Goal: Check status: Check status

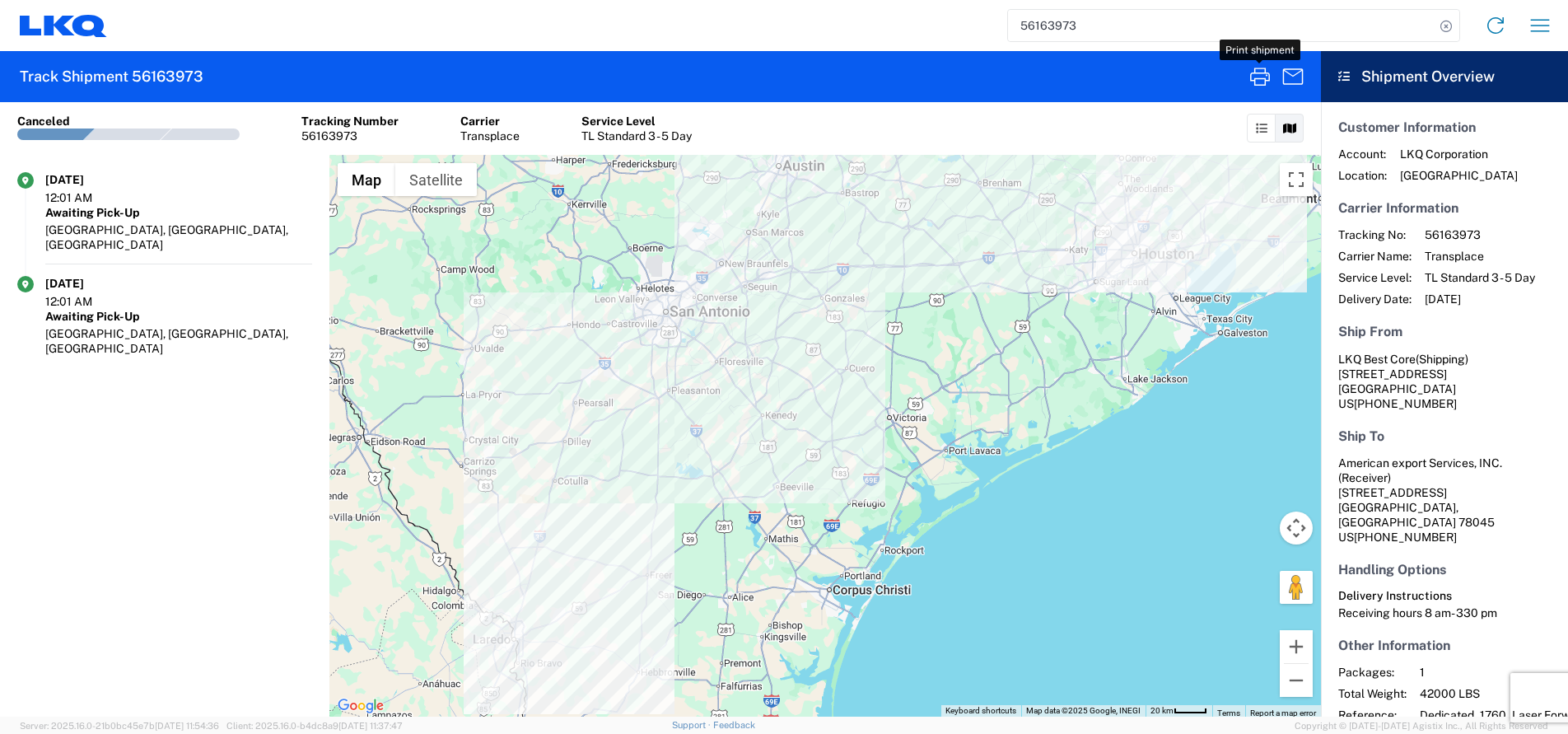
click at [1059, 28] on input "56163973" at bounding box center [1222, 25] width 426 height 31
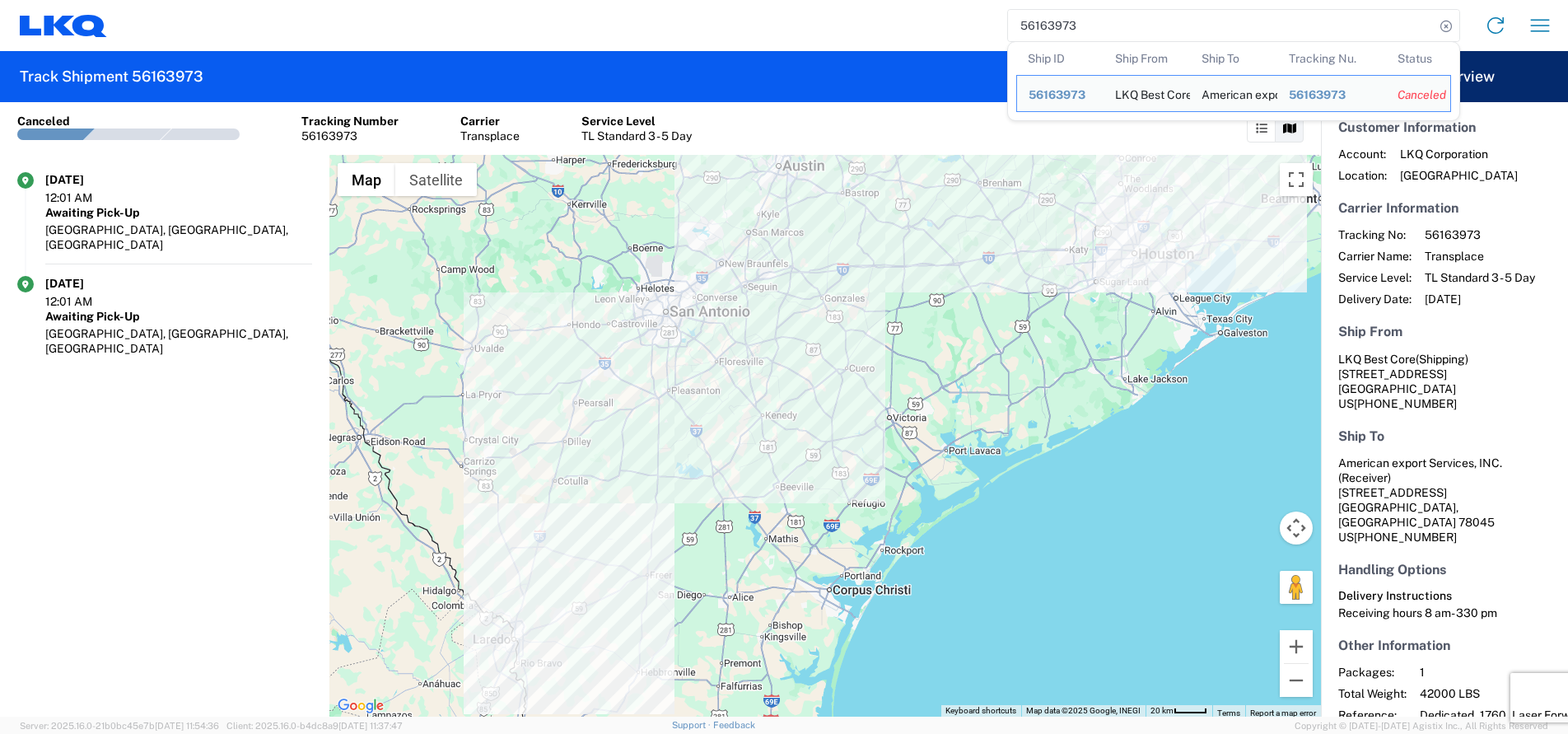
click at [1059, 28] on input "56163973" at bounding box center [1222, 25] width 426 height 31
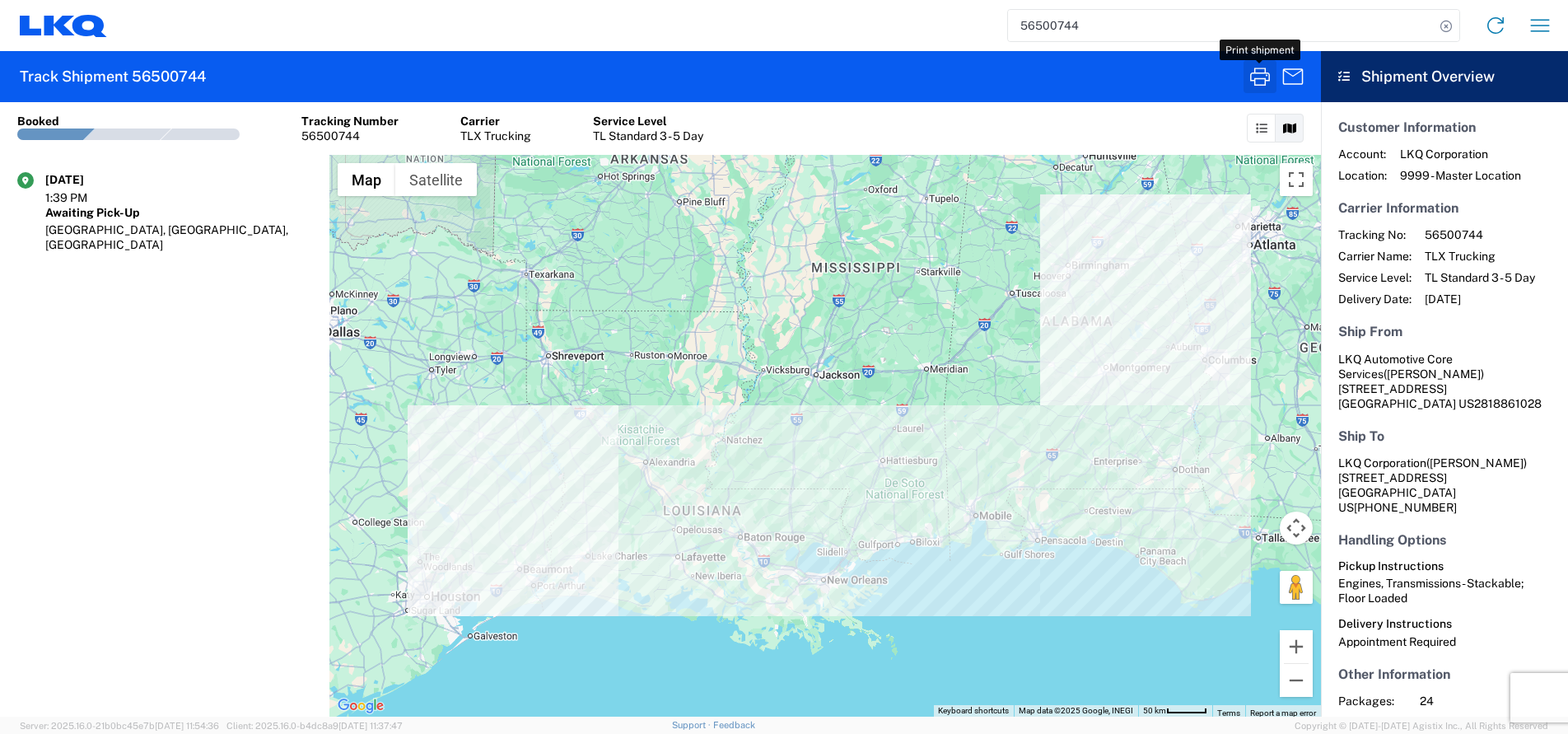
click at [1259, 78] on icon "button" at bounding box center [1259, 76] width 19 height 18
click at [1043, 32] on input "56500744" at bounding box center [1222, 25] width 426 height 31
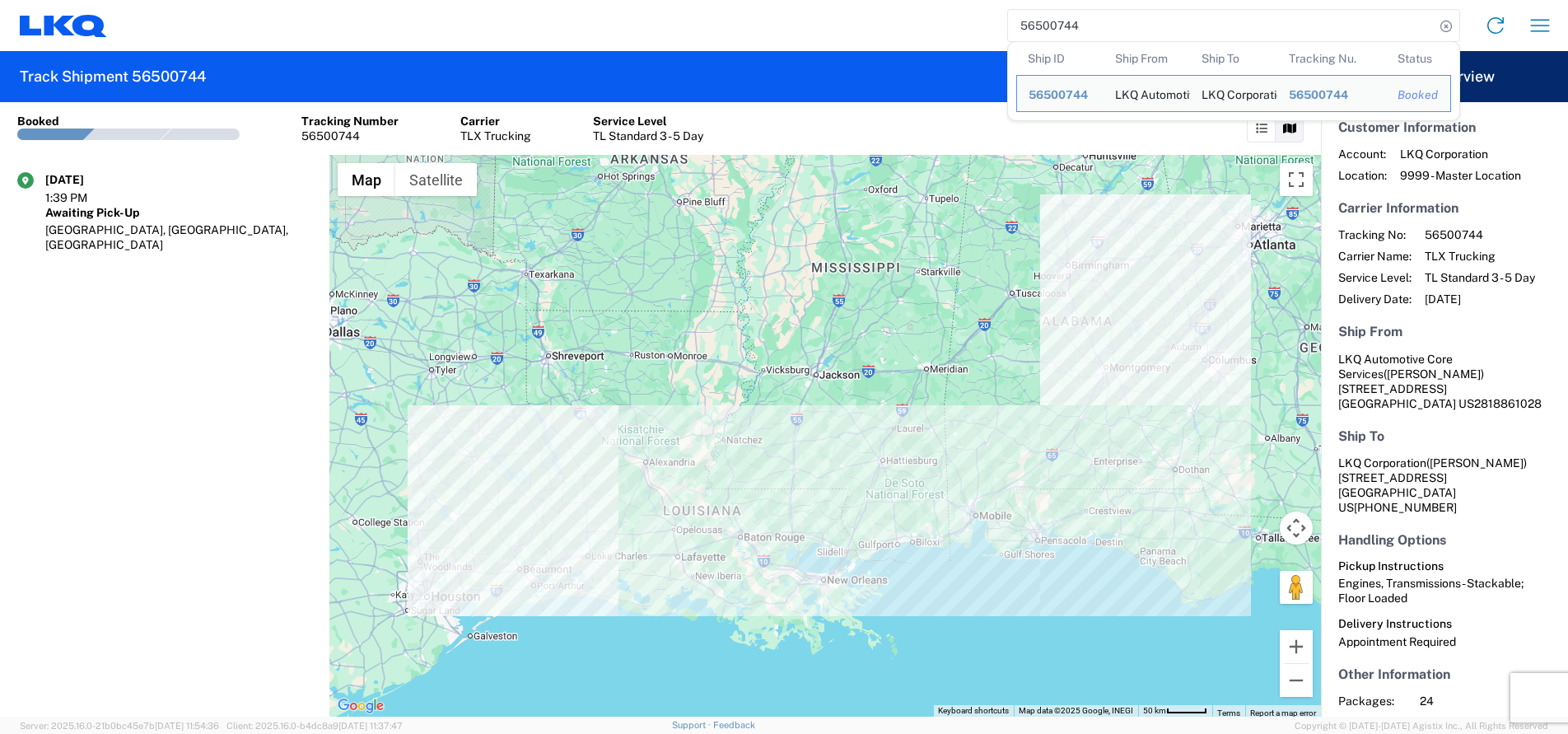
click at [1043, 32] on input "56500744" at bounding box center [1222, 25] width 426 height 31
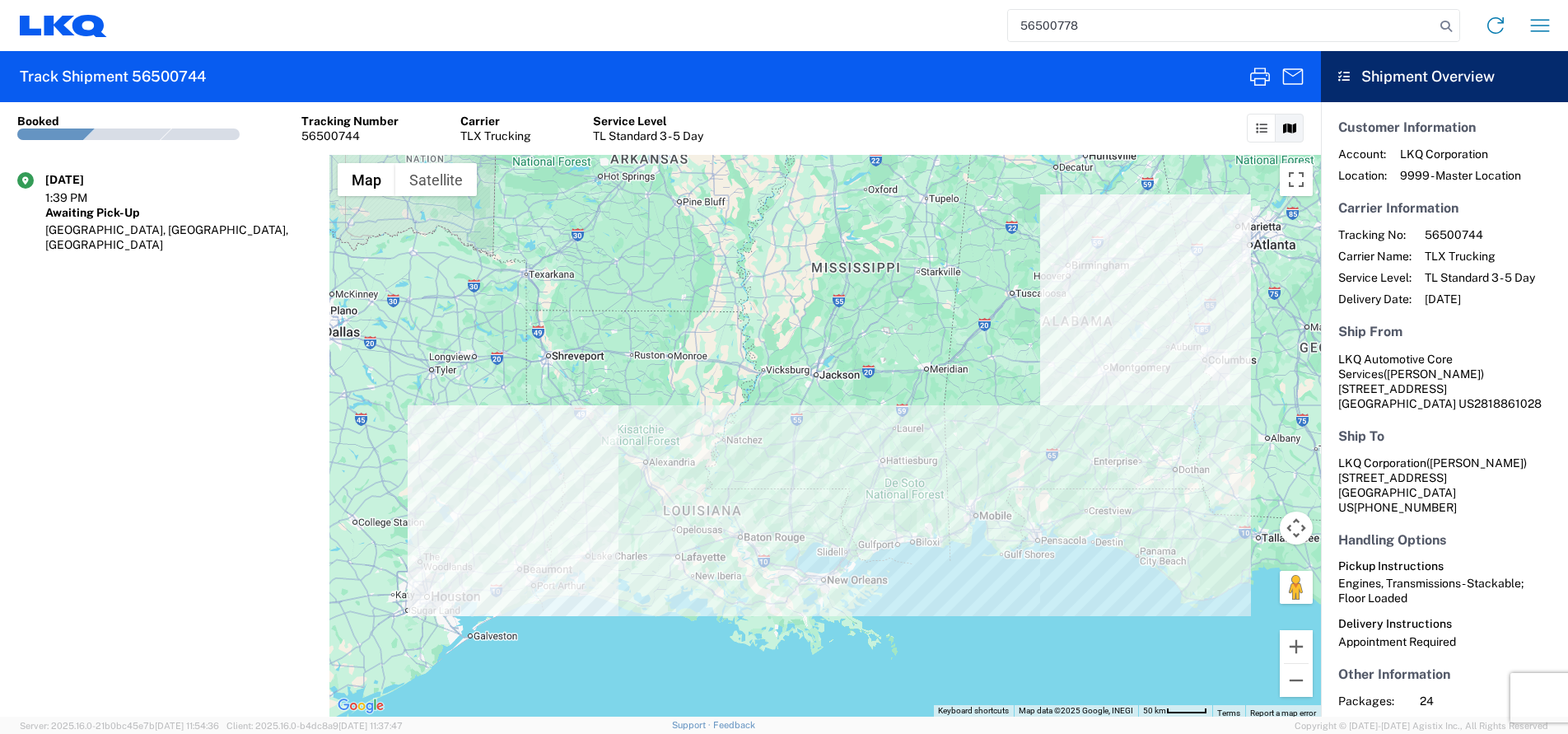
type input "56500778"
click at [1265, 78] on icon "button" at bounding box center [1259, 76] width 19 height 18
